Goal: Transaction & Acquisition: Subscribe to service/newsletter

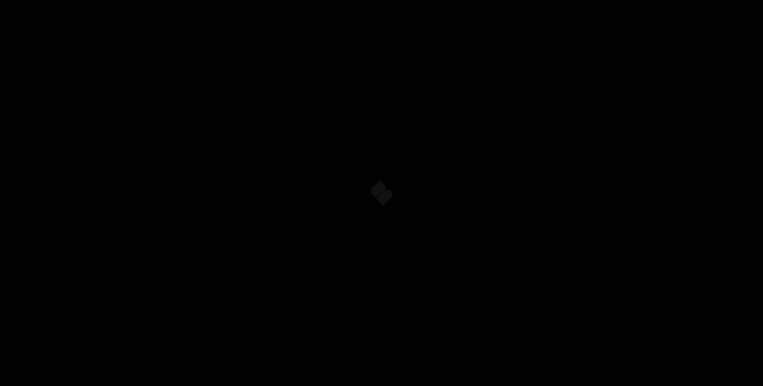
click at [511, 109] on video at bounding box center [381, 192] width 763 height 429
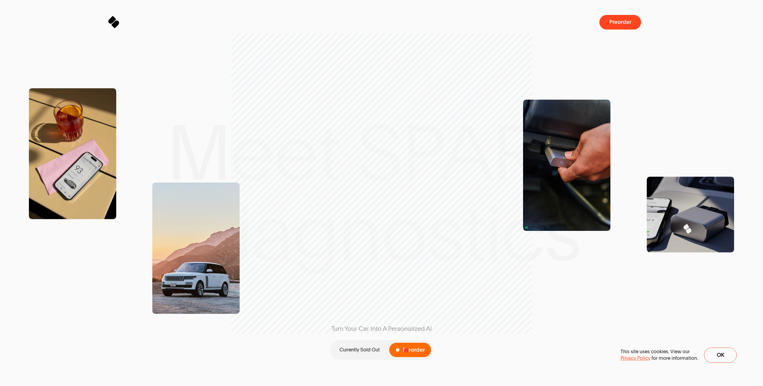
click at [407, 350] on span "Preorder" at bounding box center [414, 350] width 22 height 6
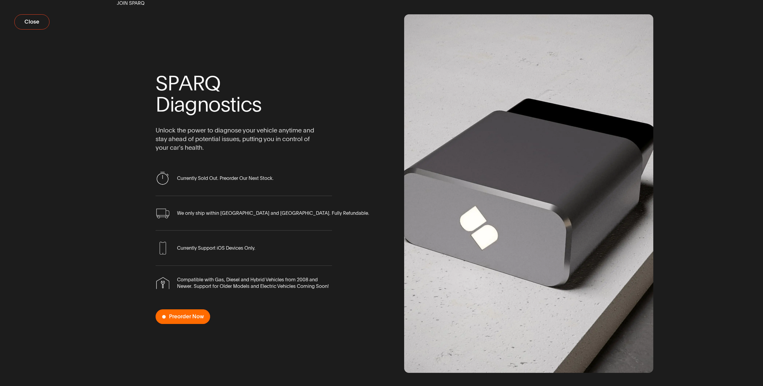
click at [200, 315] on span "Preorder Now" at bounding box center [186, 317] width 35 height 6
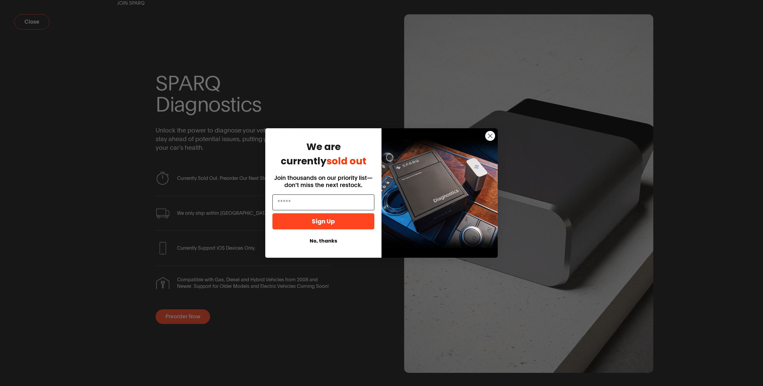
click at [310, 200] on input "Email" at bounding box center [324, 202] width 102 height 16
click at [307, 202] on input "Email" at bounding box center [324, 202] width 102 height 16
click at [331, 200] on input "Email" at bounding box center [324, 202] width 102 height 16
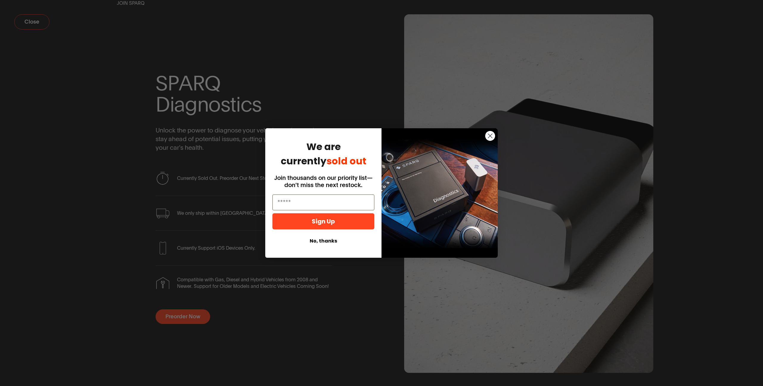
click at [490, 137] on circle "Close dialog" at bounding box center [490, 136] width 10 height 10
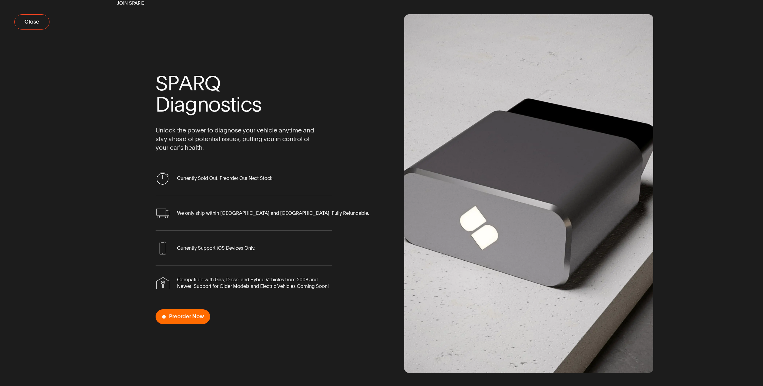
click at [188, 321] on span "Preorder Now" at bounding box center [183, 316] width 55 height 15
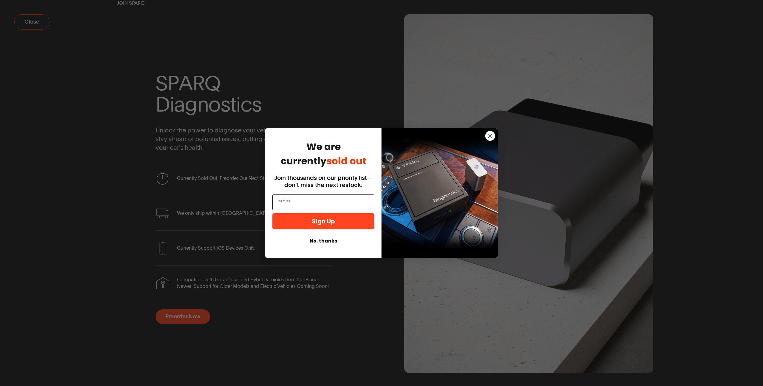
click at [311, 203] on input "Email" at bounding box center [324, 202] width 102 height 16
click at [310, 228] on button "Sign Up" at bounding box center [324, 221] width 102 height 16
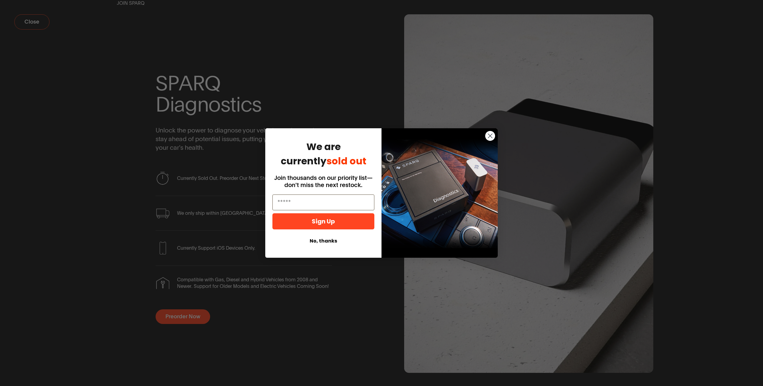
click at [311, 241] on button "No, thanks" at bounding box center [324, 240] width 102 height 11
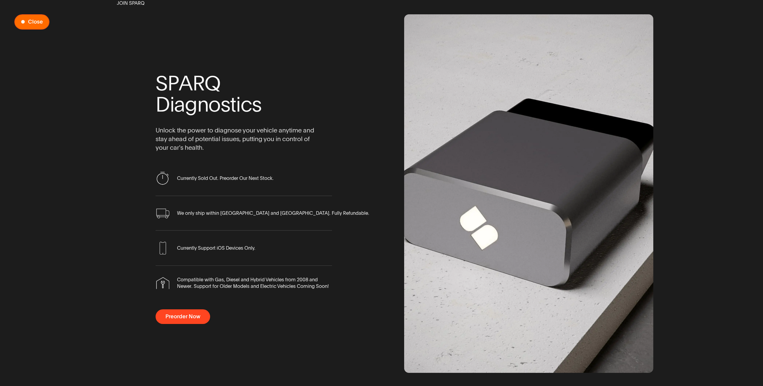
click at [35, 23] on span "Close" at bounding box center [35, 22] width 15 height 6
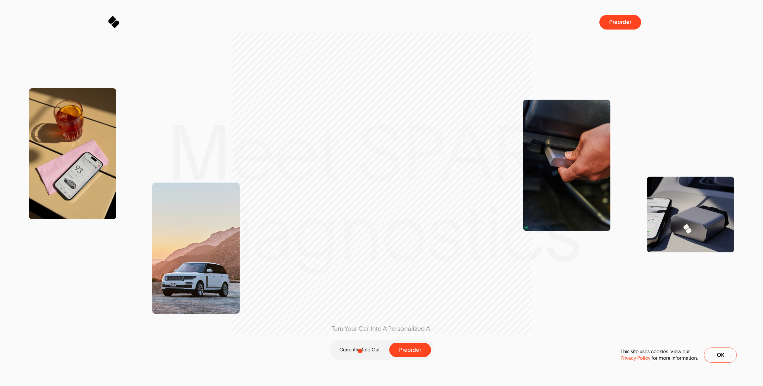
click at [360, 351] on p "Currently Sold Out" at bounding box center [360, 349] width 40 height 7
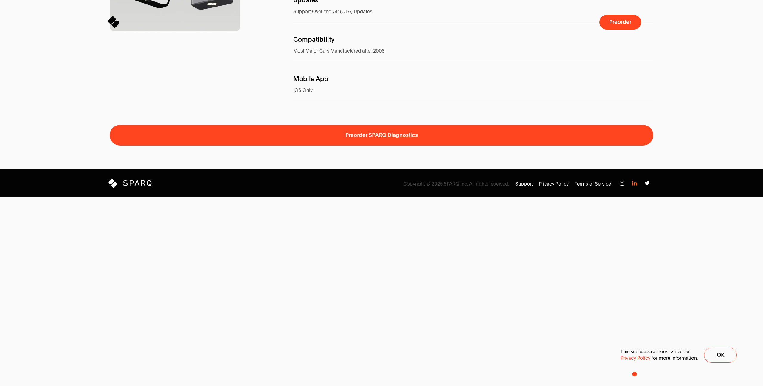
click at [635, 185] on img at bounding box center [634, 183] width 5 height 5
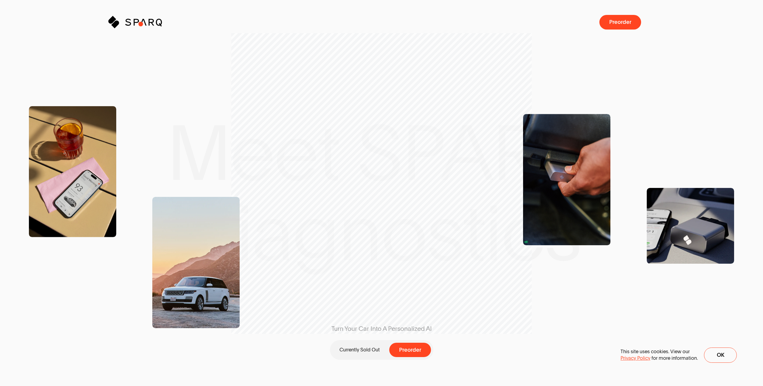
click at [141, 24] on icon at bounding box center [143, 22] width 7 height 7
click at [115, 23] on icon at bounding box center [116, 23] width 7 height 7
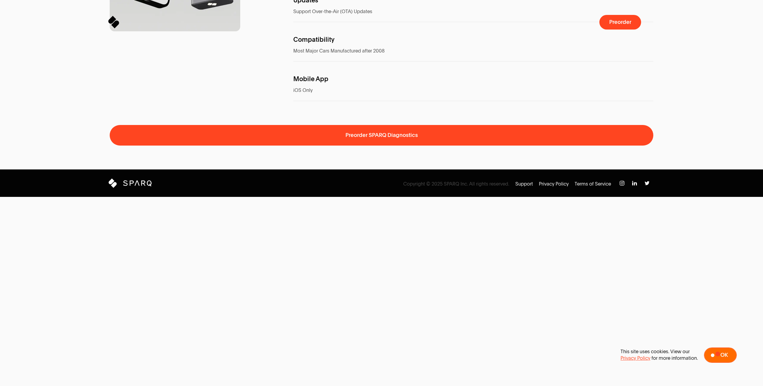
click at [718, 354] on span at bounding box center [721, 355] width 32 height 15
click at [635, 185] on img at bounding box center [634, 183] width 5 height 5
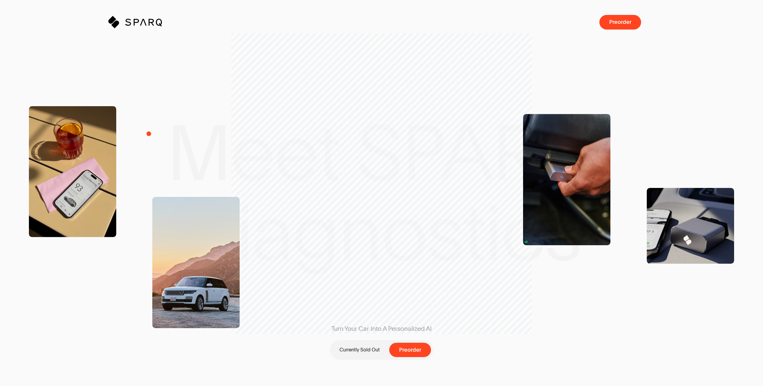
click at [146, 134] on div "Turn Your Car Into A Personalized AI Currently Sold Out Preorder" at bounding box center [382, 193] width 544 height 234
click at [121, 21] on button "Top of page" at bounding box center [137, 22] width 54 height 12
click at [116, 23] on icon at bounding box center [116, 23] width 7 height 7
click at [404, 350] on span "Preorder" at bounding box center [414, 350] width 22 height 6
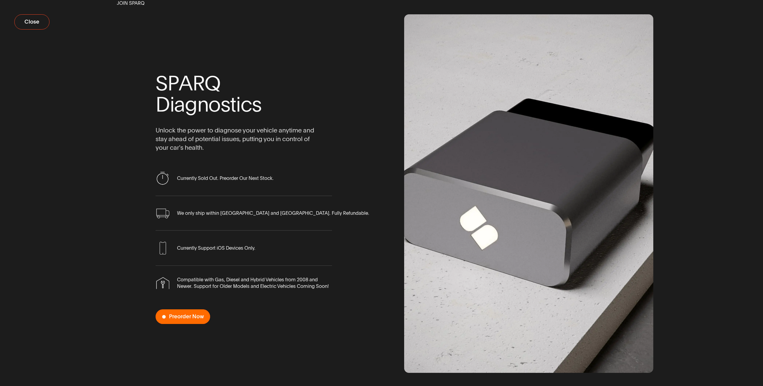
click at [197, 320] on span "Preorder Now" at bounding box center [183, 316] width 55 height 15
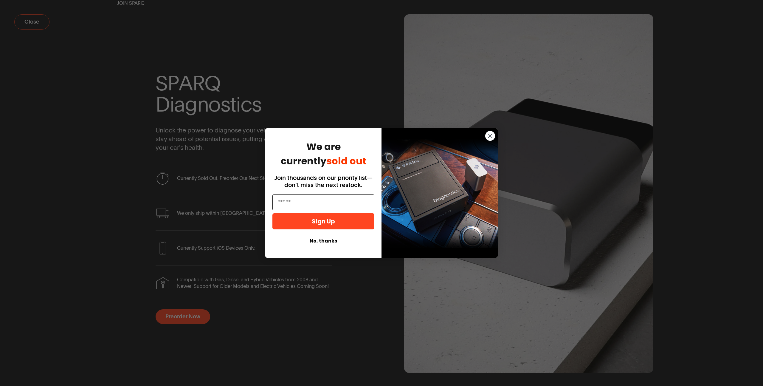
click at [315, 202] on input "Email" at bounding box center [324, 202] width 102 height 16
click at [323, 220] on button "Sign Up" at bounding box center [324, 221] width 102 height 16
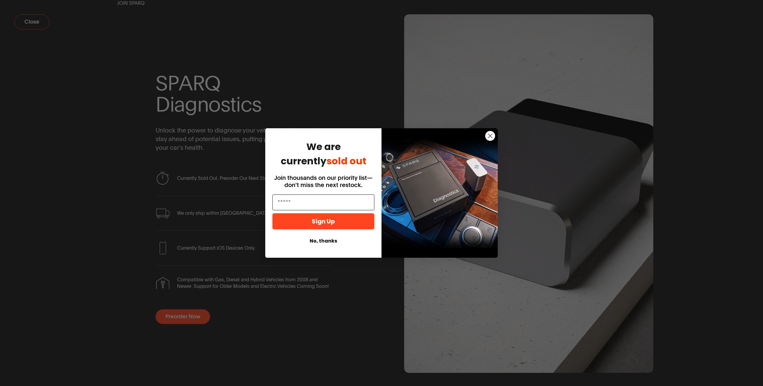
click at [341, 199] on input "Email" at bounding box center [324, 202] width 102 height 16
click at [340, 200] on input "Email" at bounding box center [324, 202] width 102 height 16
click at [494, 134] on circle "Close dialog" at bounding box center [490, 136] width 10 height 10
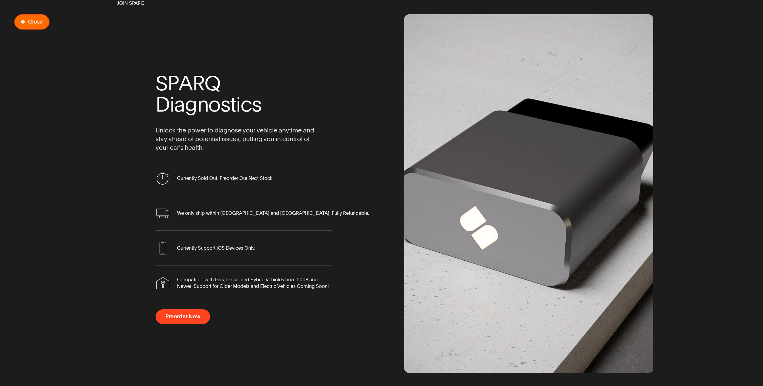
click at [33, 26] on span "Preorder Now" at bounding box center [32, 22] width 35 height 15
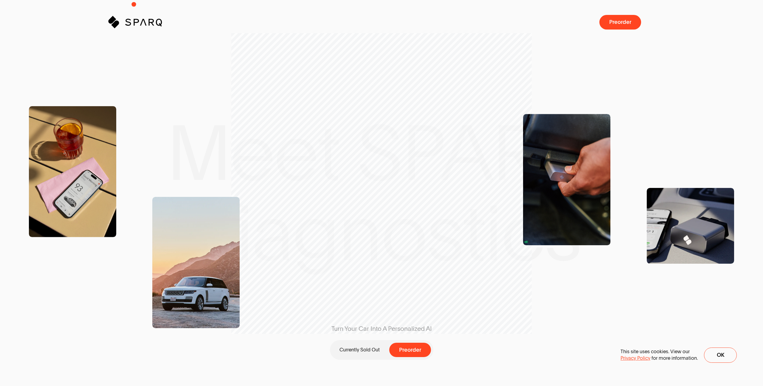
click at [134, 4] on header "Sparq Preorder" at bounding box center [381, 15] width 763 height 30
click at [114, 22] on icon at bounding box center [114, 24] width 7 height 7
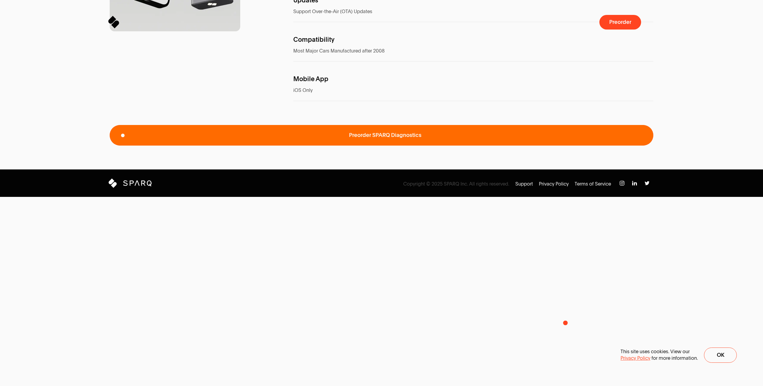
click at [566, 146] on span "Preorder SPARQ Diagnostics" at bounding box center [382, 135] width 544 height 21
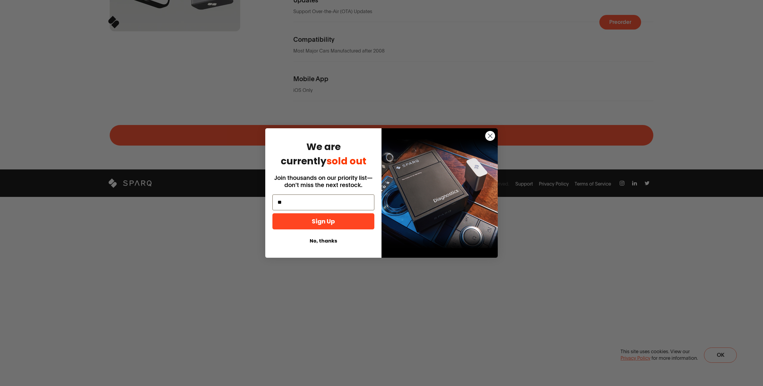
type input "*"
type input "**********"
click at [281, 232] on div "Sign Up" at bounding box center [323, 222] width 104 height 19
click at [309, 222] on button "Sign Up" at bounding box center [324, 221] width 102 height 16
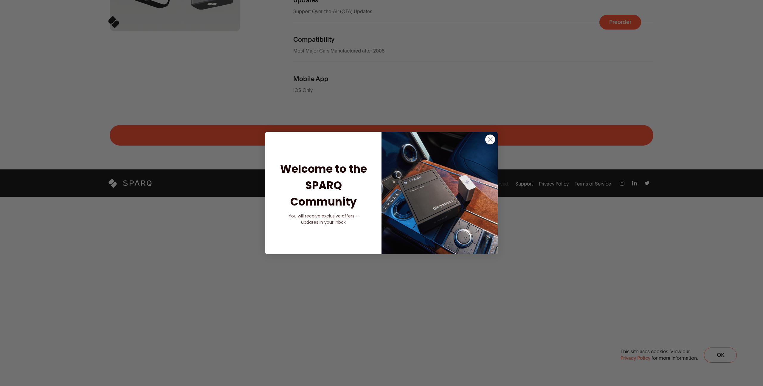
click at [492, 136] on circle "Close dialog" at bounding box center [490, 139] width 10 height 10
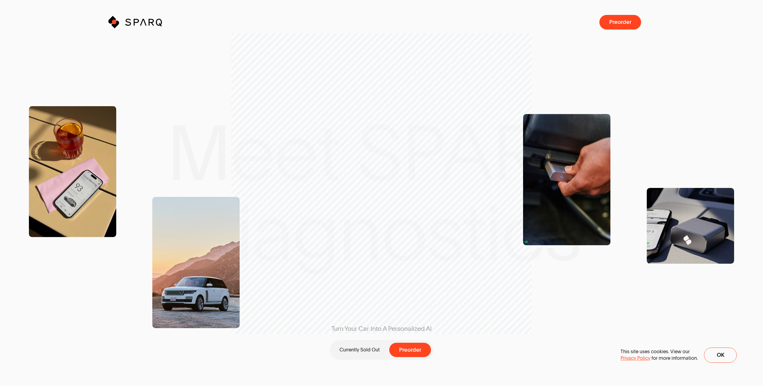
click at [114, 22] on icon at bounding box center [114, 24] width 7 height 7
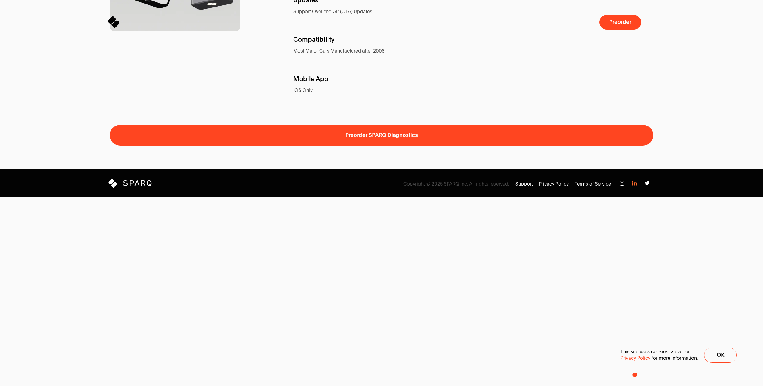
click at [635, 185] on img at bounding box center [634, 183] width 5 height 5
